Goal: Transaction & Acquisition: Book appointment/travel/reservation

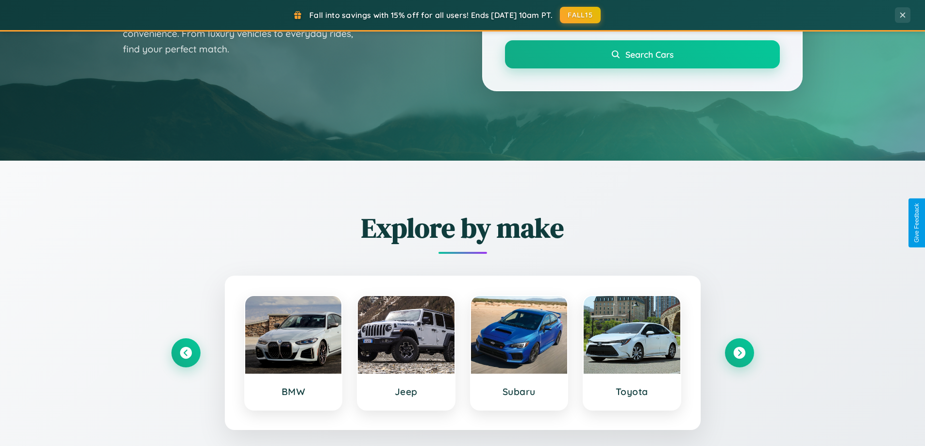
scroll to position [419, 0]
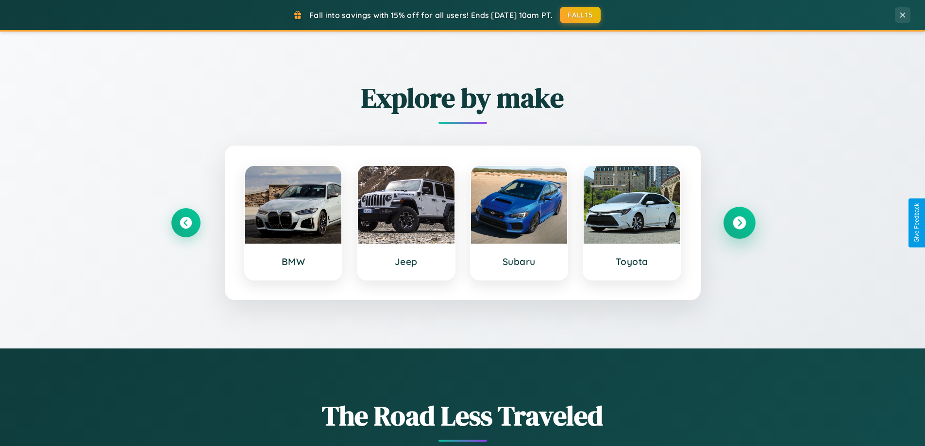
click at [739, 223] on icon at bounding box center [739, 223] width 13 height 13
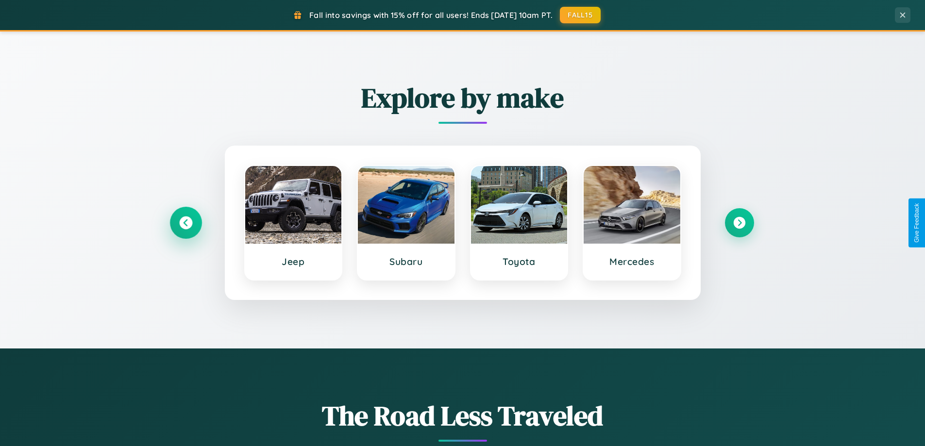
click at [185, 223] on icon at bounding box center [185, 223] width 13 height 13
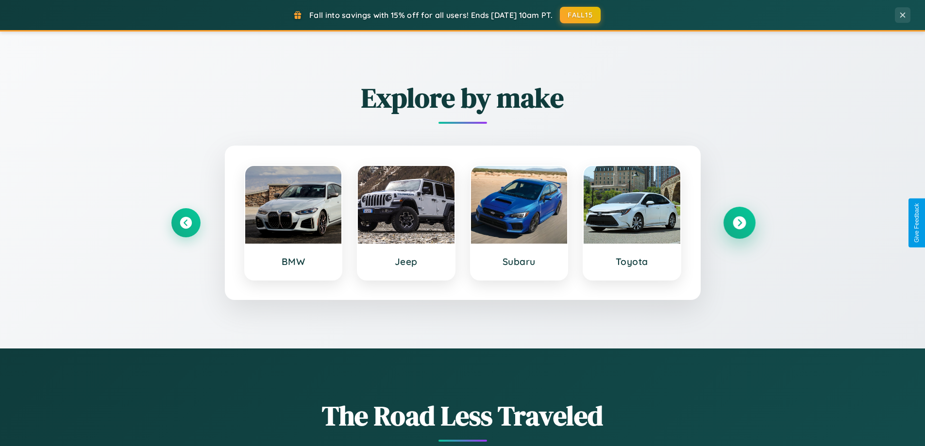
click at [739, 223] on icon at bounding box center [739, 223] width 13 height 13
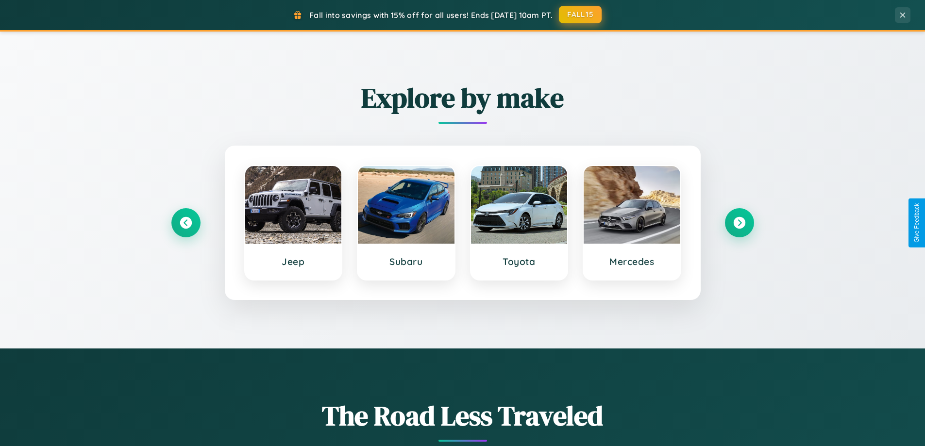
click at [581, 15] on button "FALL15" at bounding box center [580, 14] width 43 height 17
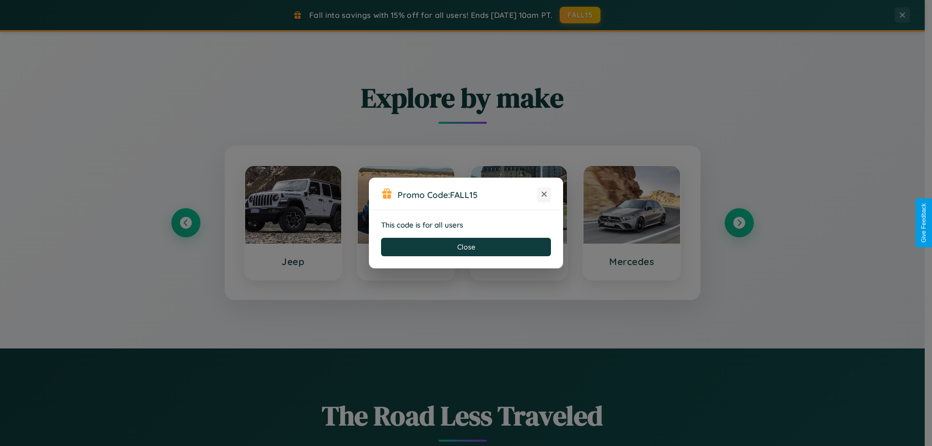
click at [544, 195] on icon at bounding box center [544, 194] width 10 height 10
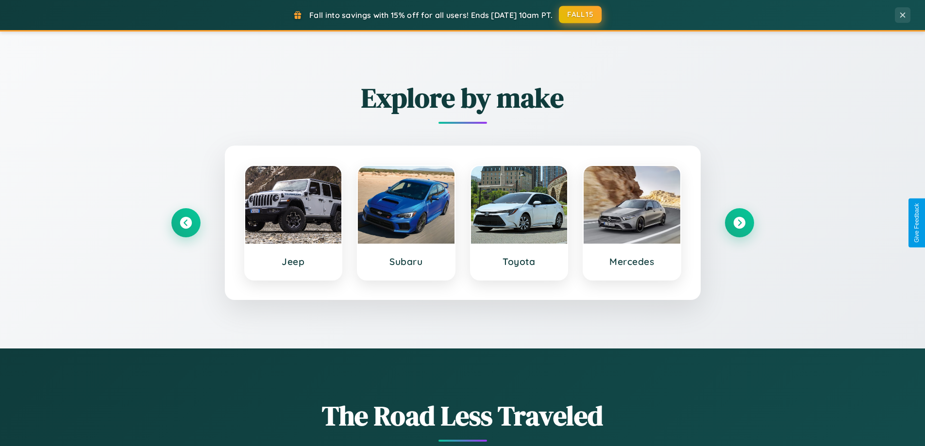
click at [581, 15] on button "FALL15" at bounding box center [580, 14] width 43 height 17
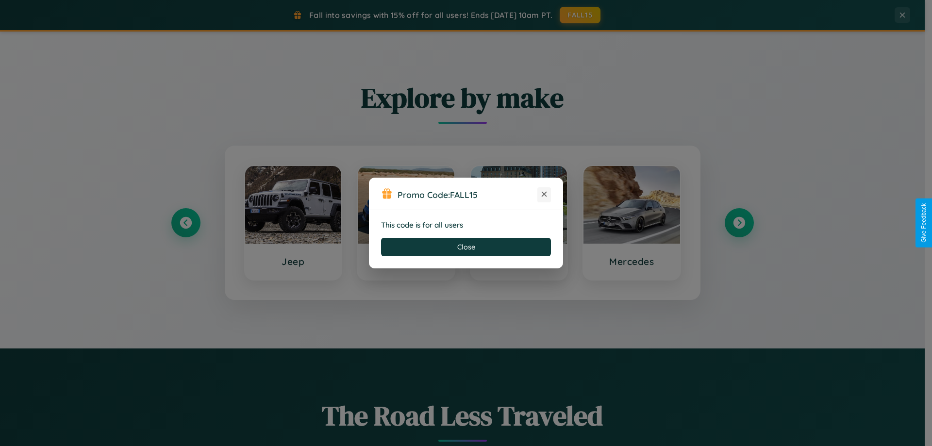
click at [544, 195] on icon at bounding box center [544, 194] width 10 height 10
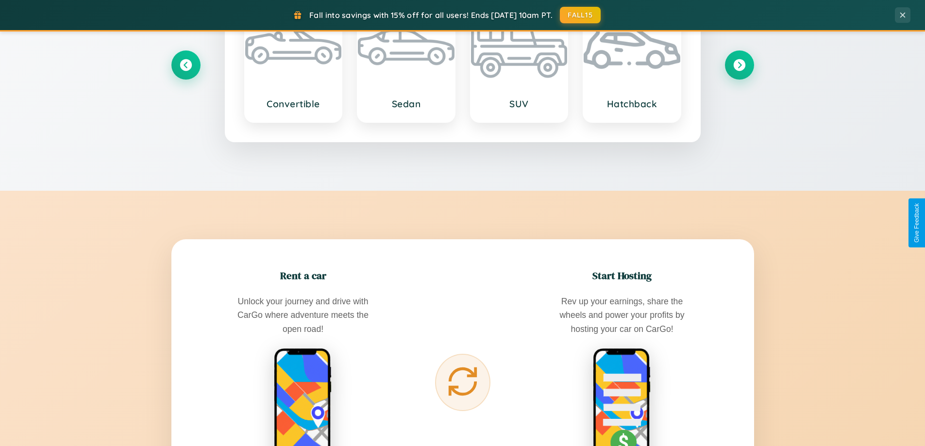
scroll to position [1560, 0]
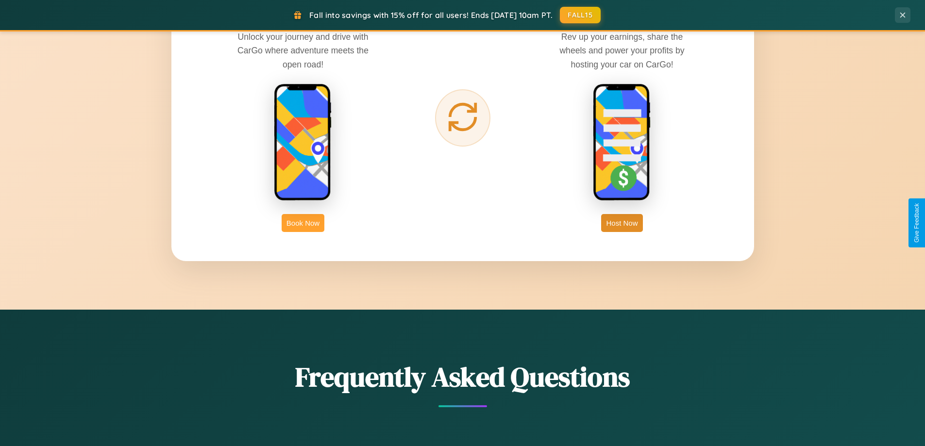
click at [303, 223] on button "Book Now" at bounding box center [303, 223] width 43 height 18
